Goal: Task Accomplishment & Management: Complete application form

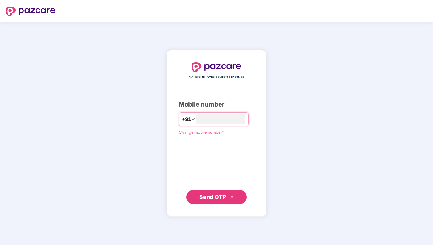
type input "**********"
click at [221, 198] on span "Send OTP" at bounding box center [212, 196] width 27 height 6
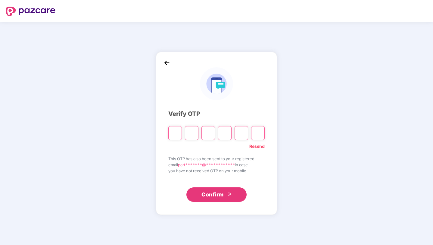
type input "*"
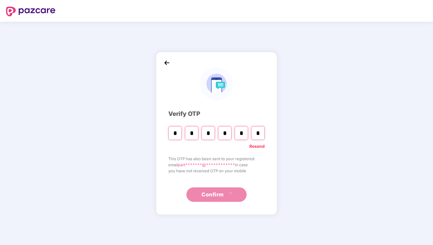
type input "*"
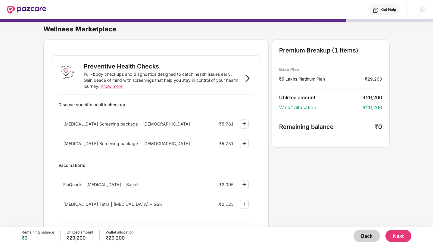
click at [35, 9] on img at bounding box center [26, 10] width 39 height 8
click at [363, 234] on button "Back" at bounding box center [367, 236] width 27 height 12
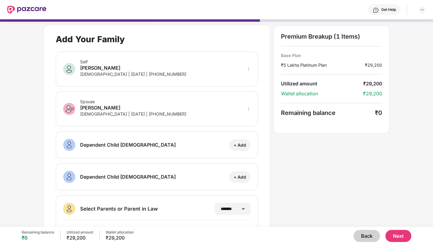
scroll to position [76, 0]
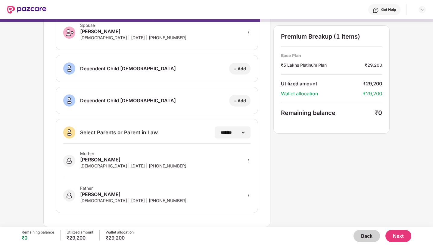
click at [372, 232] on button "Back" at bounding box center [367, 236] width 27 height 12
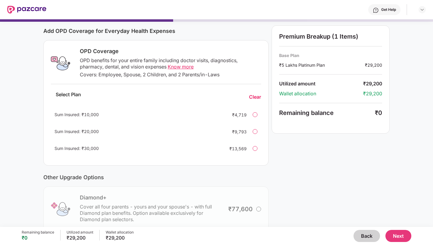
scroll to position [0, 0]
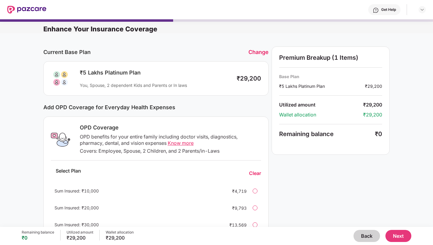
click at [369, 233] on button "Back" at bounding box center [367, 236] width 27 height 12
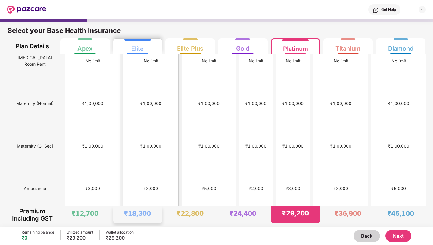
scroll to position [243, 0]
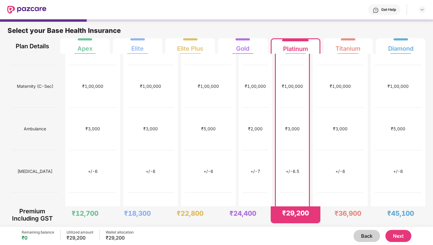
click at [400, 233] on button "Next" at bounding box center [399, 236] width 26 height 12
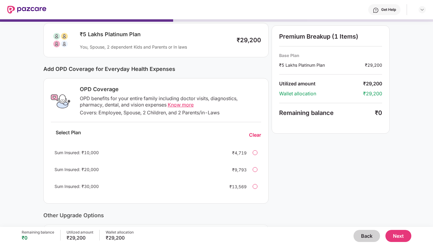
scroll to position [131, 0]
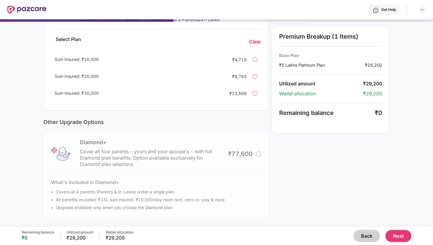
click at [410, 230] on div "Back Next" at bounding box center [273, 236] width 278 height 12
click at [404, 236] on button "Next" at bounding box center [399, 236] width 26 height 12
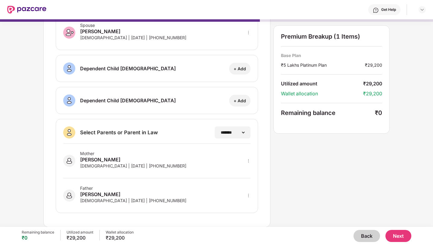
scroll to position [0, 0]
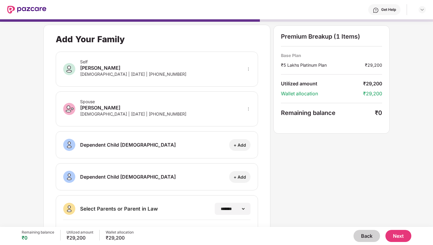
drag, startPoint x: 391, startPoint y: 237, endPoint x: 391, endPoint y: 180, distance: 56.6
click at [391, 180] on div "**********" at bounding box center [216, 122] width 433 height 245
click at [364, 236] on button "Back" at bounding box center [367, 236] width 27 height 12
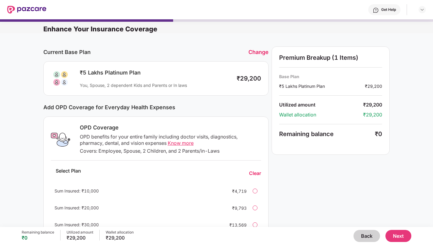
click at [400, 233] on button "Next" at bounding box center [399, 236] width 26 height 12
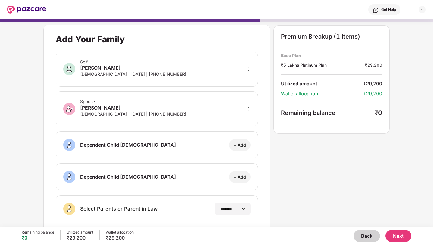
click at [401, 235] on button "Next" at bounding box center [399, 236] width 26 height 12
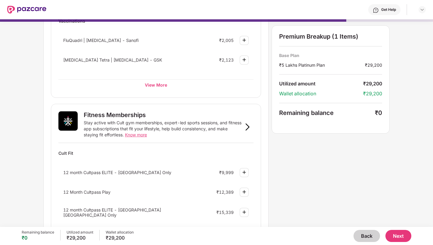
scroll to position [175, 0]
